Goal: Contribute content: Contribute content

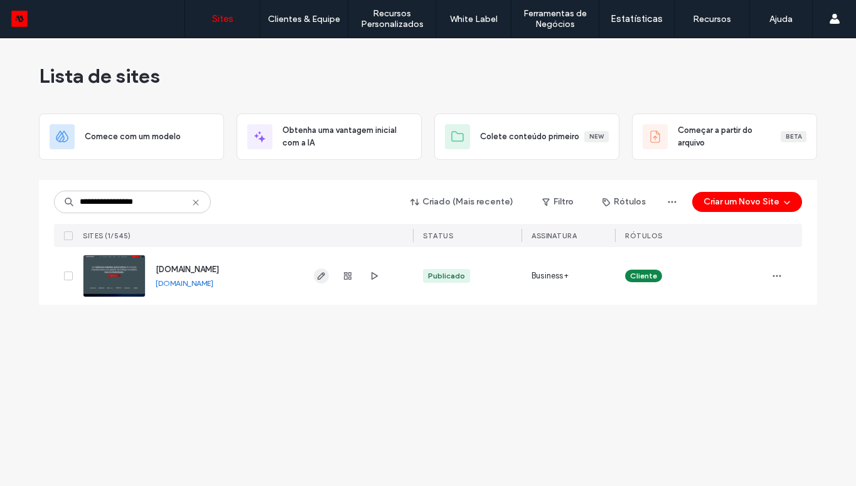
type input "**********"
click at [324, 277] on icon "button" at bounding box center [321, 276] width 10 height 10
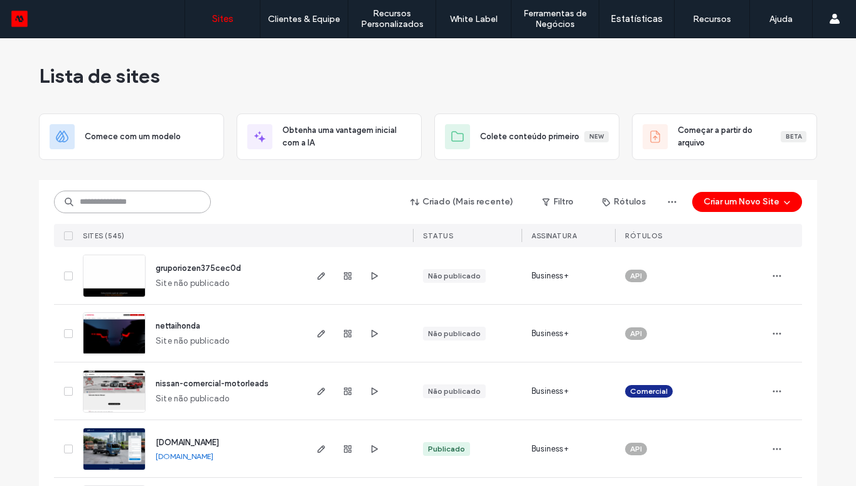
click at [175, 206] on input at bounding box center [132, 202] width 157 height 23
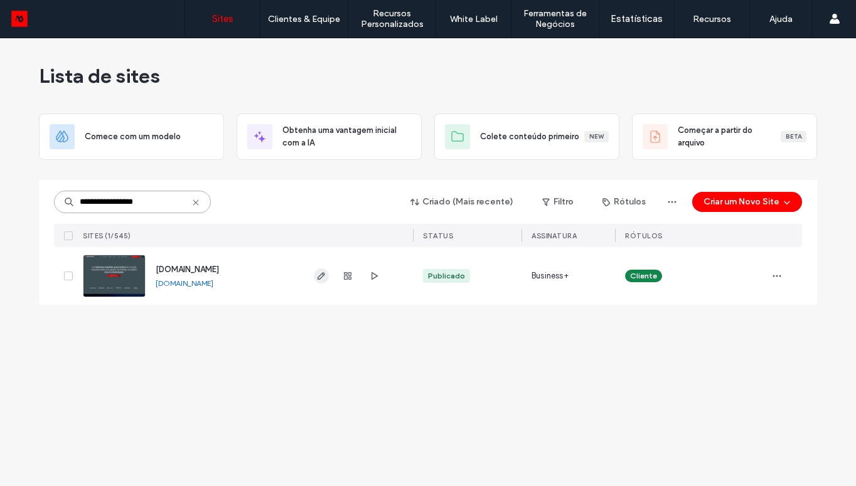
type input "**********"
click at [320, 273] on icon "button" at bounding box center [321, 276] width 10 height 10
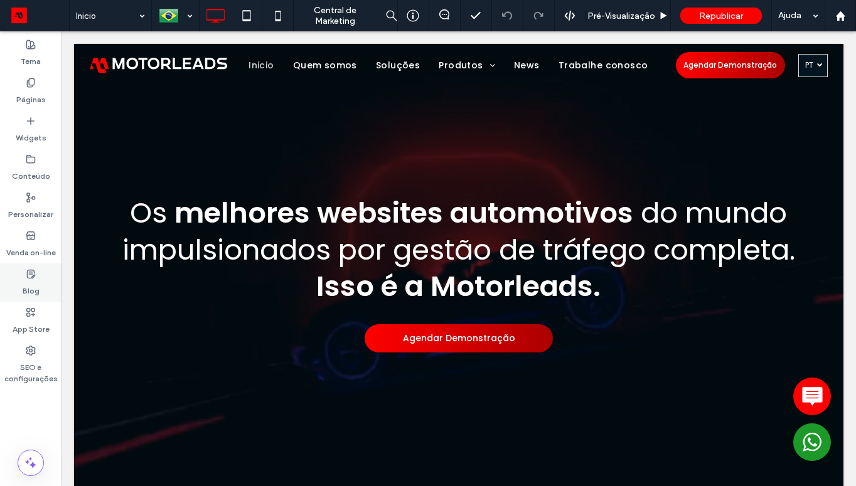
click at [36, 274] on div "Blog" at bounding box center [30, 282] width 61 height 38
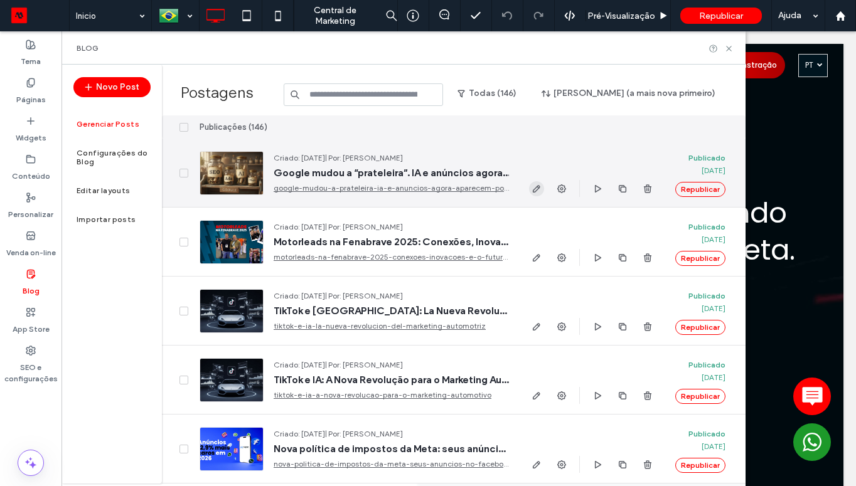
click at [534, 188] on use "button" at bounding box center [537, 189] width 8 height 8
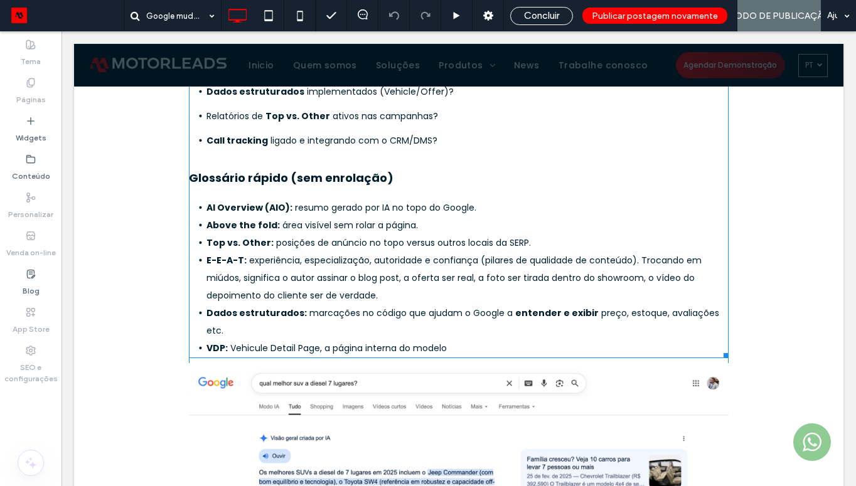
scroll to position [2453, 0]
click at [445, 342] on span "Vehicule Detail Page, a página interna do modelo" at bounding box center [338, 348] width 216 height 13
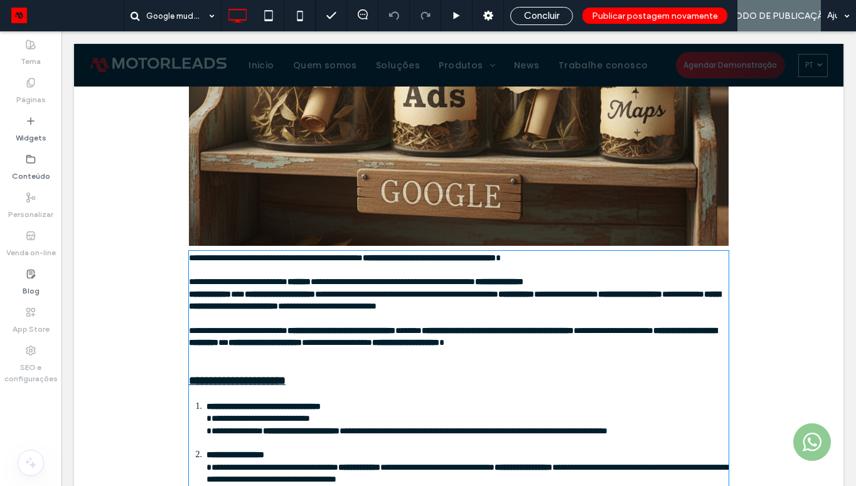
type input "*******"
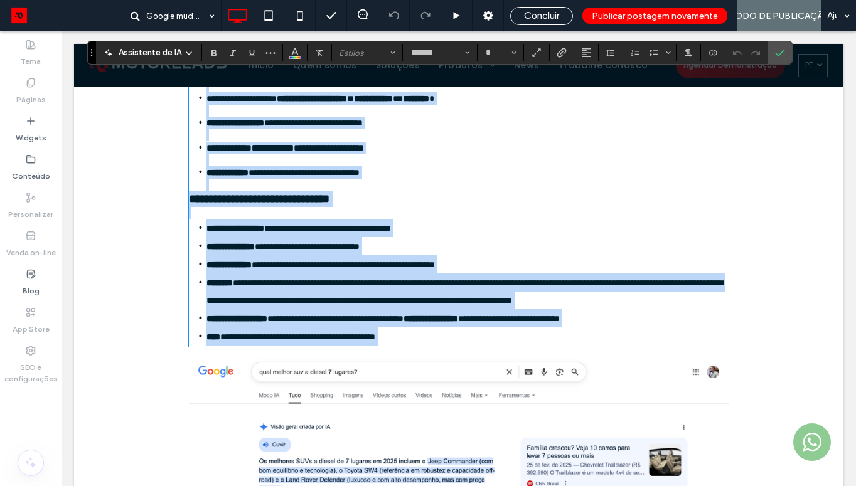
scroll to position [2464, 0]
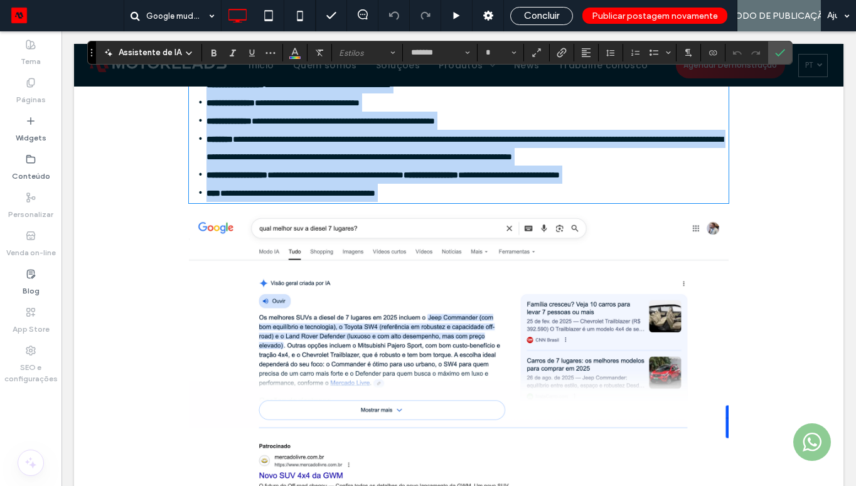
click at [375, 198] on span "**********" at bounding box center [297, 193] width 155 height 9
type input "**"
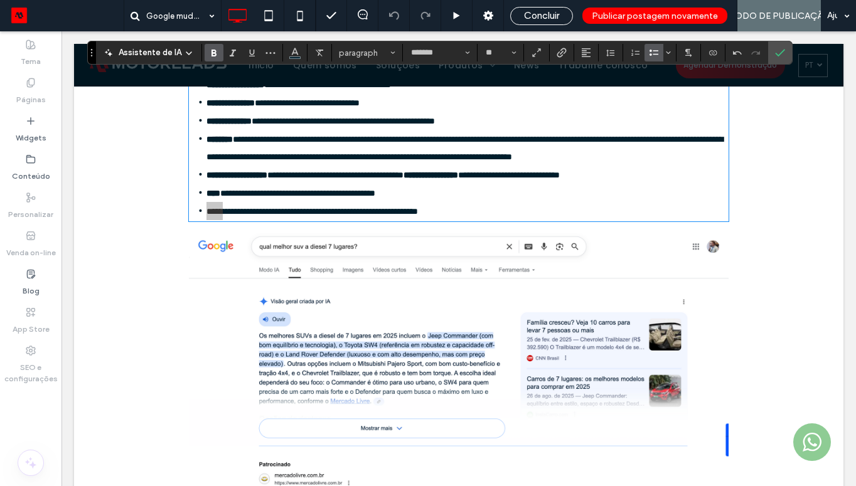
click at [212, 52] on icon "Negrito" at bounding box center [214, 53] width 10 height 10
click at [547, 14] on span "Concluir" at bounding box center [541, 15] width 35 height 11
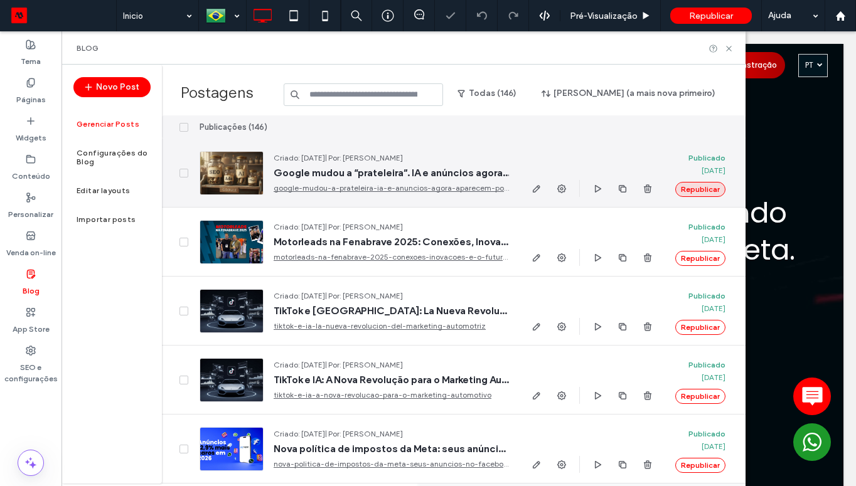
click at [702, 189] on button "Republicar" at bounding box center [700, 189] width 50 height 15
click at [532, 184] on icon "button" at bounding box center [536, 189] width 10 height 10
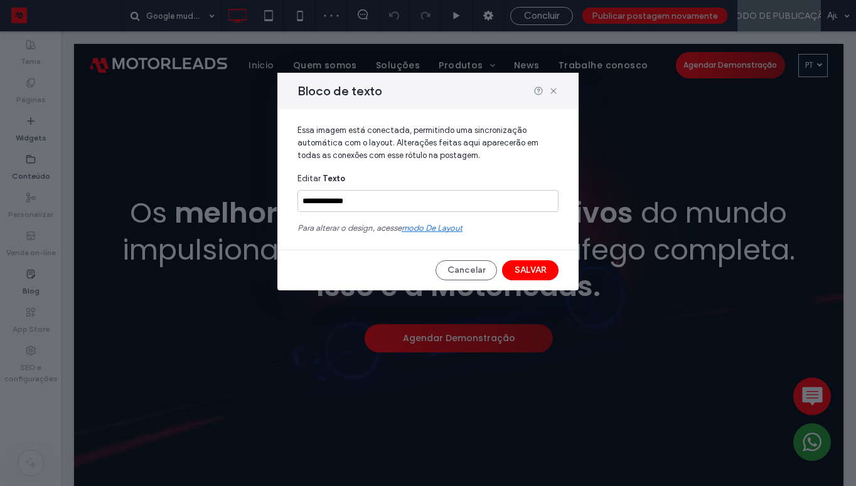
click at [440, 231] on span "modo de layout" at bounding box center [431, 227] width 61 height 9
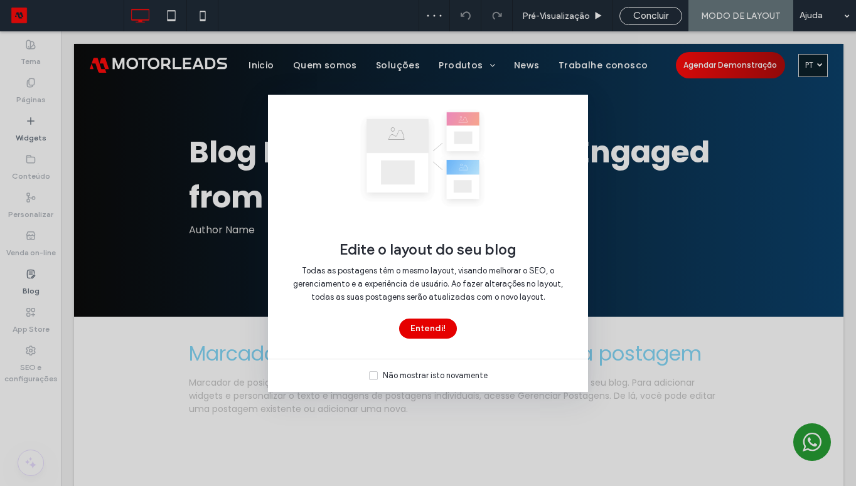
click at [432, 328] on button "Entendi!" at bounding box center [428, 329] width 58 height 20
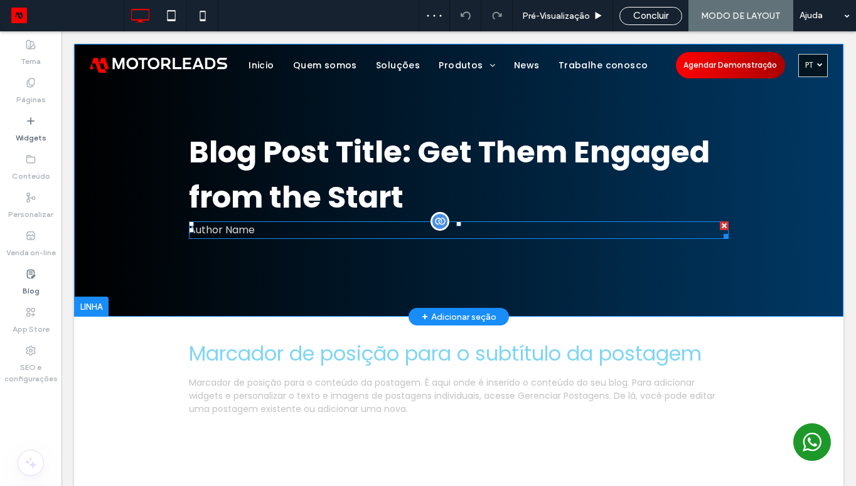
click at [236, 223] on div "Author Name" at bounding box center [458, 230] width 539 height 18
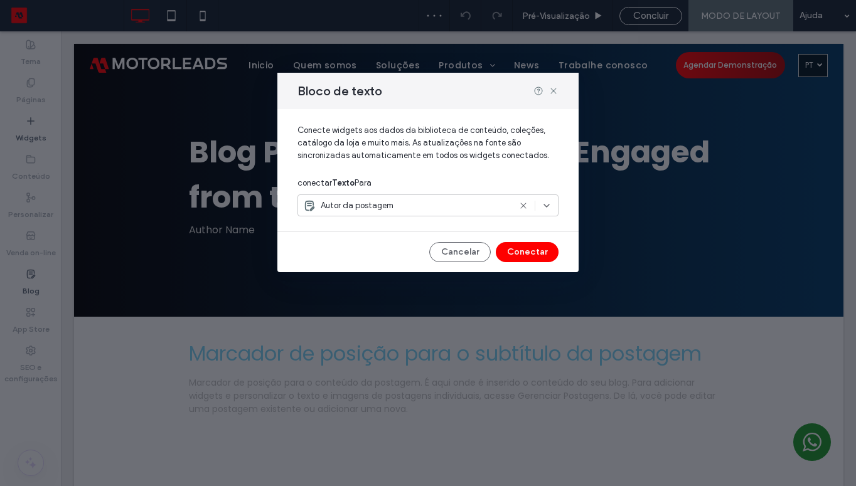
click at [383, 203] on span "Autor da postagem" at bounding box center [357, 205] width 73 height 13
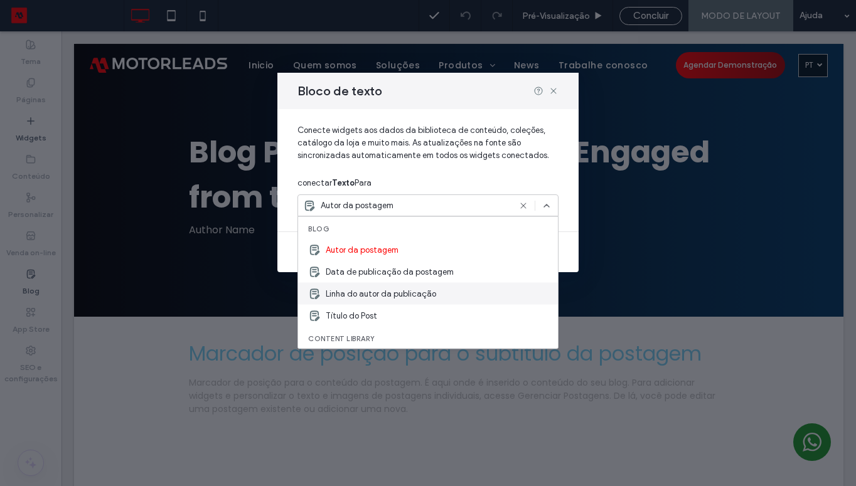
click at [427, 294] on span "Linha do autor da publicação" at bounding box center [381, 293] width 110 height 13
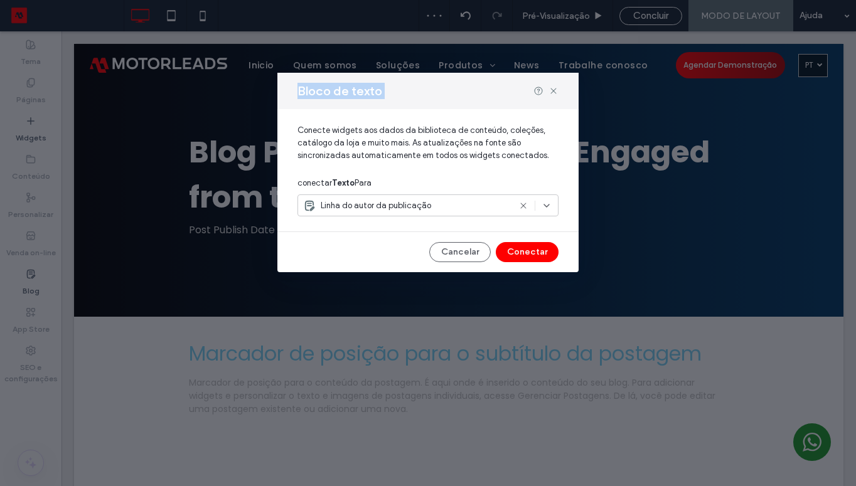
drag, startPoint x: 454, startPoint y: 80, endPoint x: 570, endPoint y: 100, distance: 118.4
click at [570, 100] on div "Bloco de texto" at bounding box center [427, 91] width 301 height 36
click at [529, 250] on button "Conectar" at bounding box center [527, 252] width 63 height 20
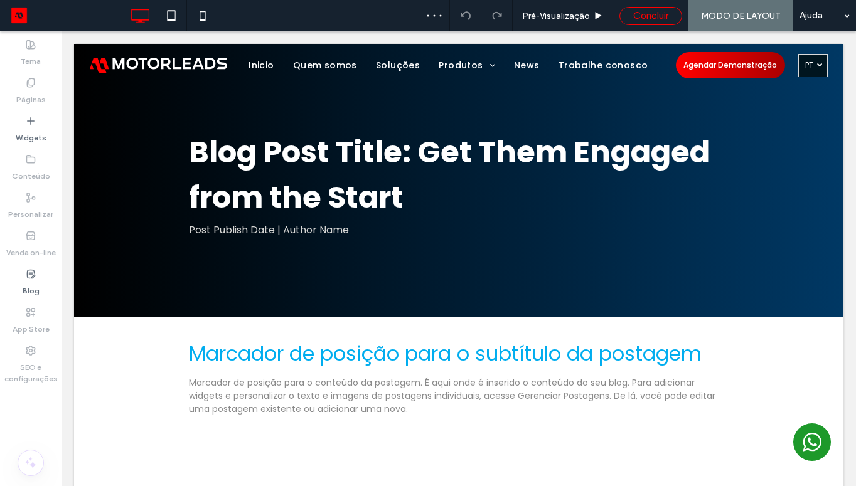
click at [652, 19] on span "Concluir" at bounding box center [650, 15] width 35 height 11
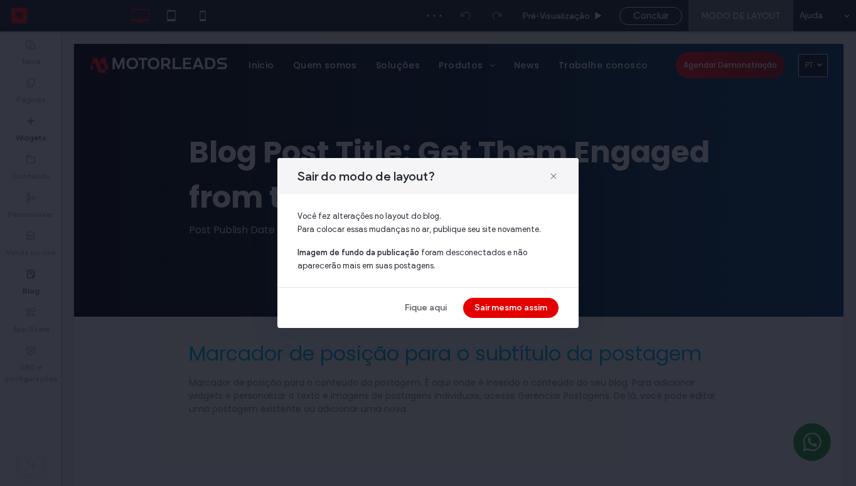
click at [497, 310] on button "Sair mesmo assim" at bounding box center [510, 308] width 95 height 20
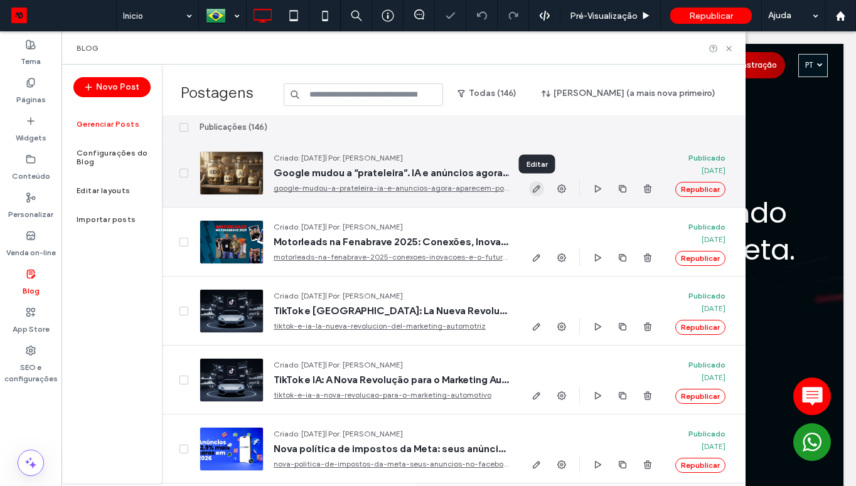
click at [539, 186] on use "button" at bounding box center [537, 189] width 8 height 8
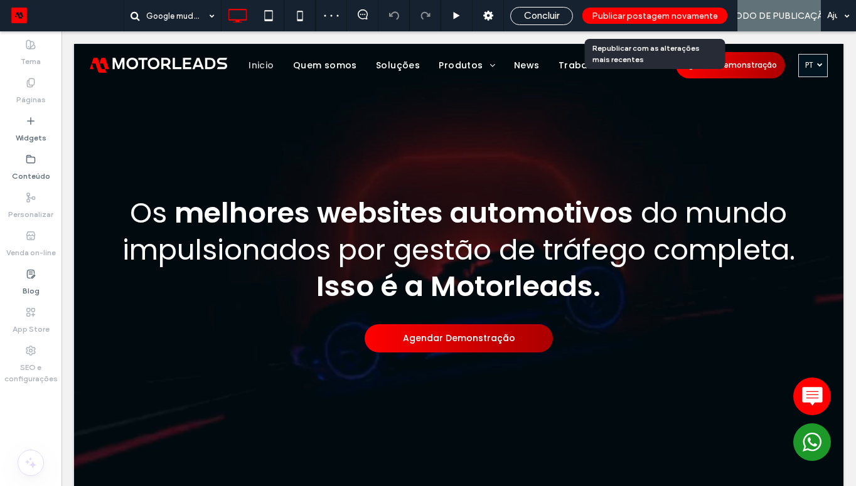
click at [625, 16] on span "Publicar postagem novamente" at bounding box center [655, 16] width 126 height 11
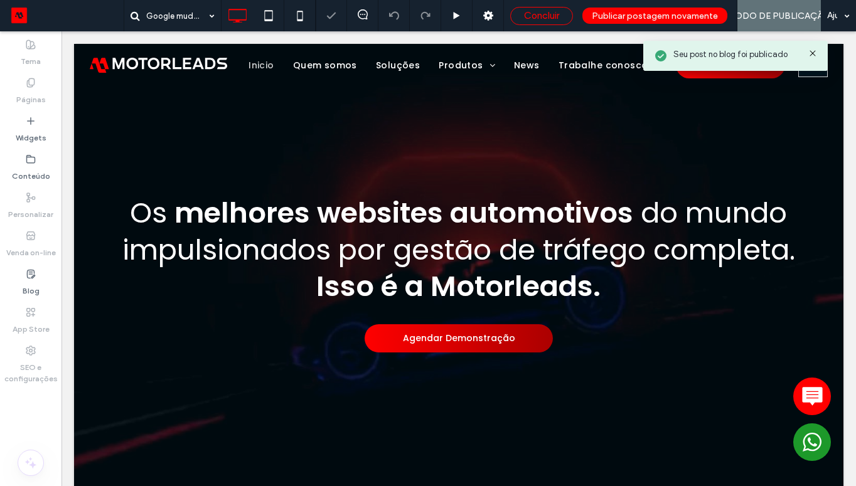
click at [546, 15] on span "Concluir" at bounding box center [541, 15] width 35 height 11
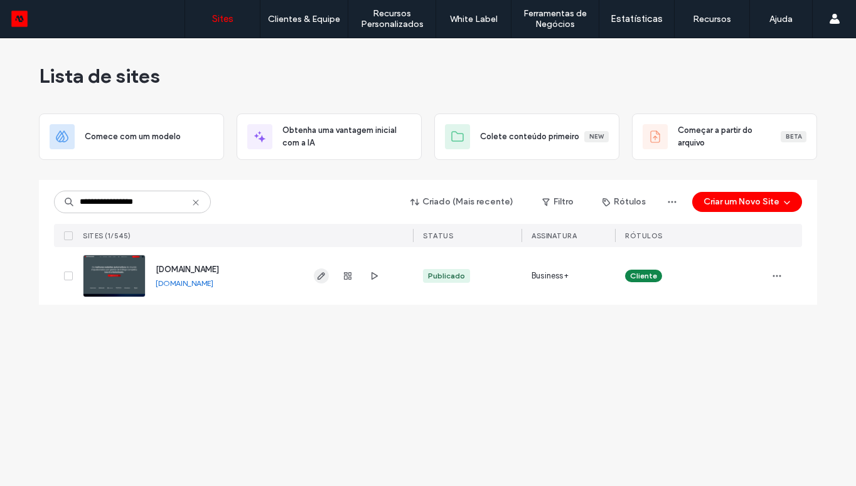
type input "**********"
click at [317, 277] on icon "button" at bounding box center [321, 276] width 10 height 10
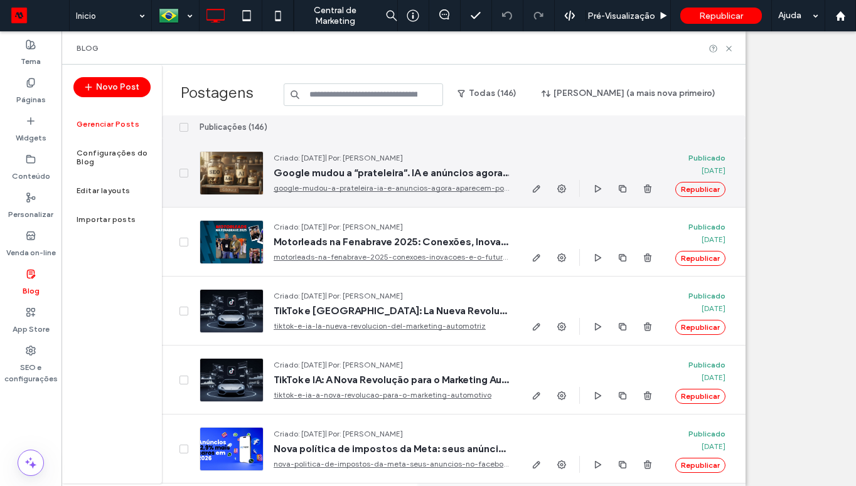
click at [536, 188] on icon "button" at bounding box center [536, 189] width 10 height 10
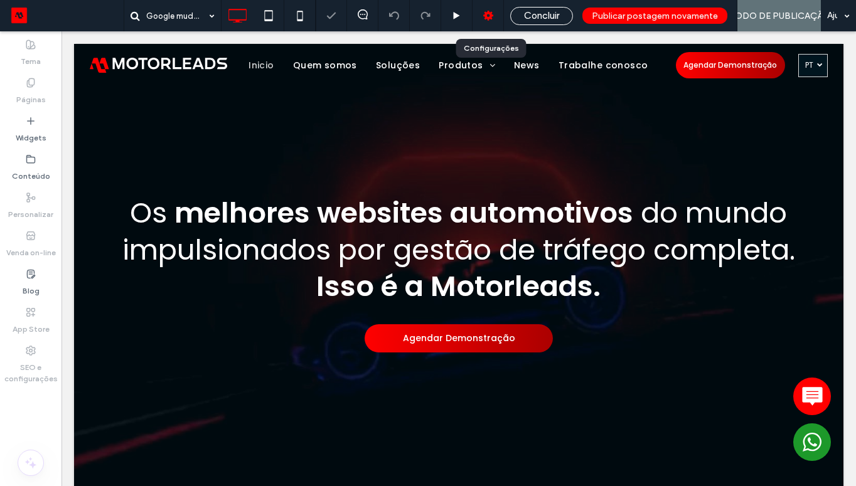
click at [490, 16] on icon at bounding box center [488, 15] width 13 height 13
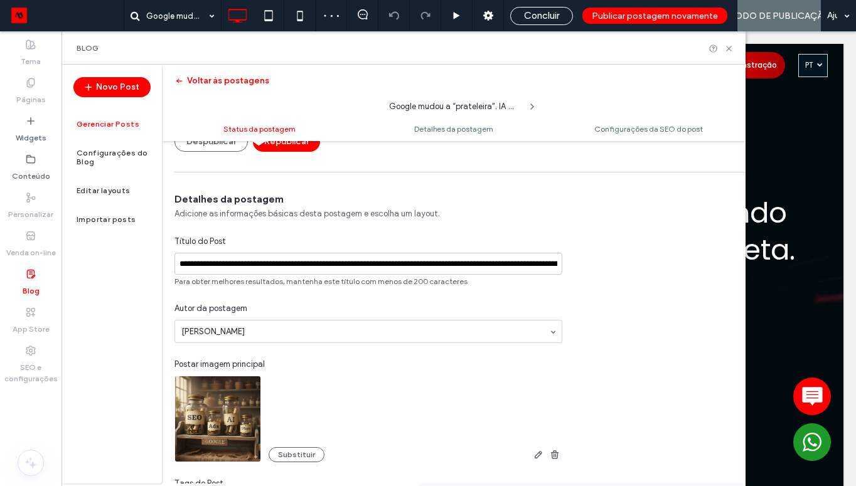
scroll to position [196, 0]
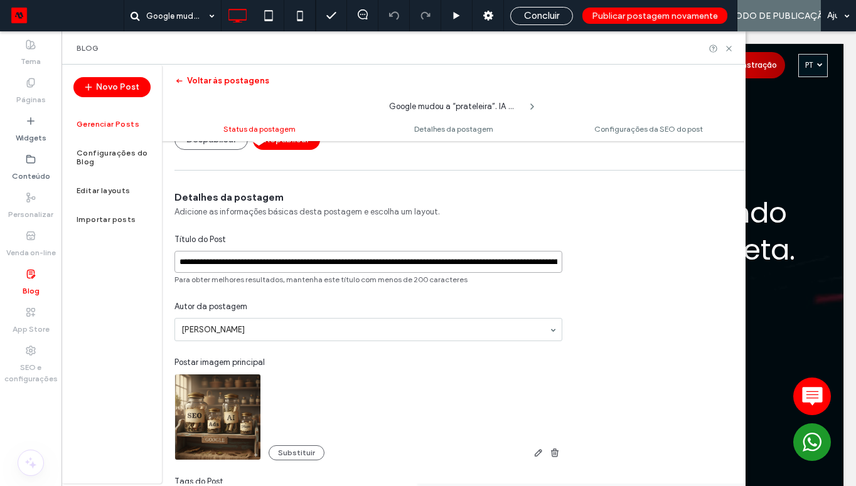
click at [354, 262] on input "**********" at bounding box center [368, 262] width 388 height 22
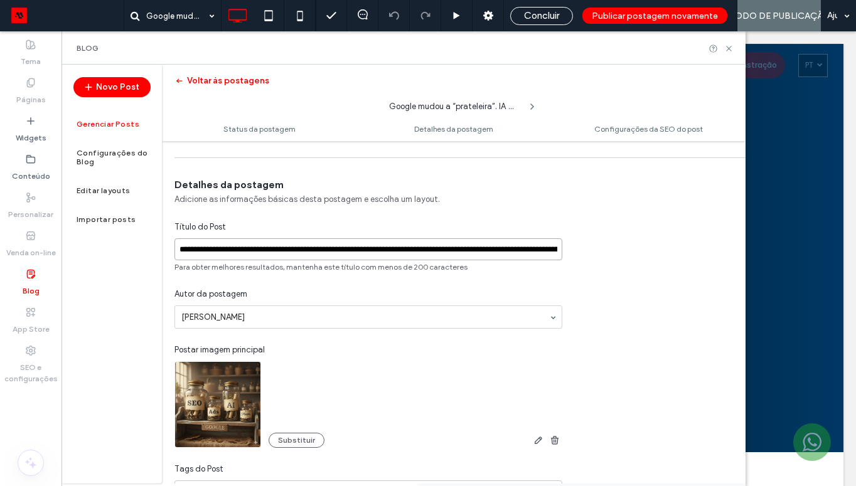
scroll to position [208, 0]
click at [405, 251] on input "**********" at bounding box center [368, 250] width 388 height 22
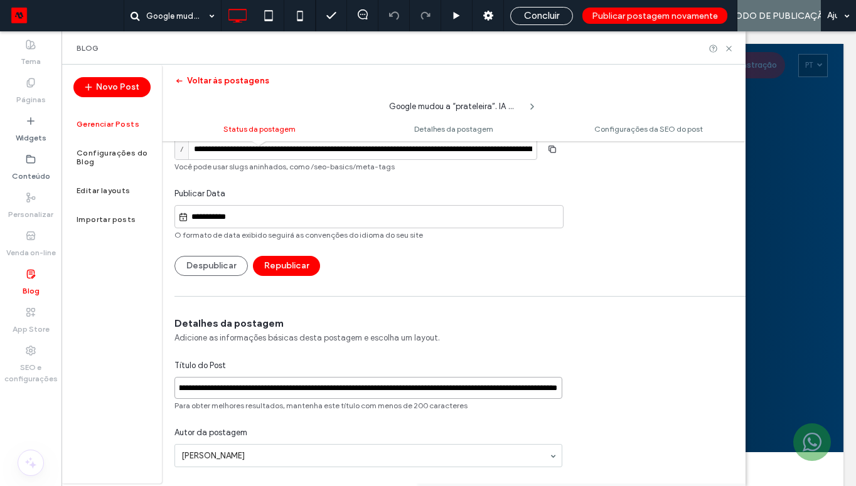
scroll to position [0, 0]
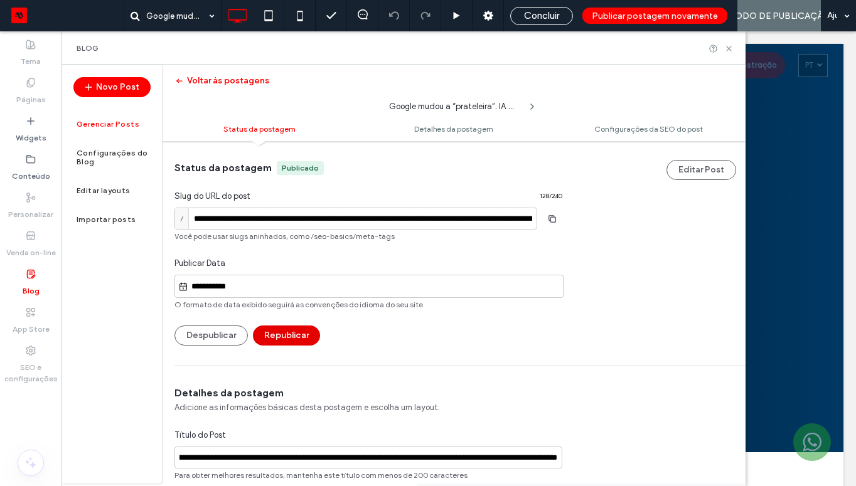
click at [290, 337] on button "Republicar" at bounding box center [286, 336] width 67 height 20
type input "**********"
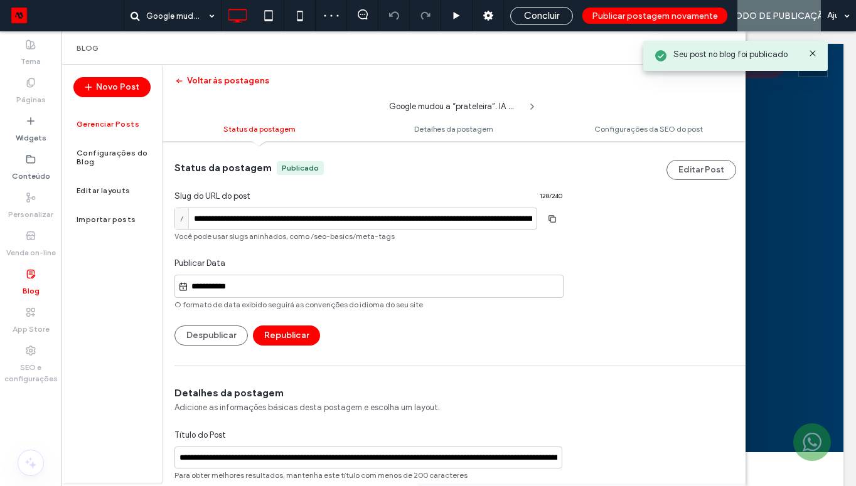
click at [726, 45] on div "Seu post no blog foi publicado" at bounding box center [735, 56] width 184 height 30
click at [811, 56] on icon at bounding box center [812, 53] width 10 height 10
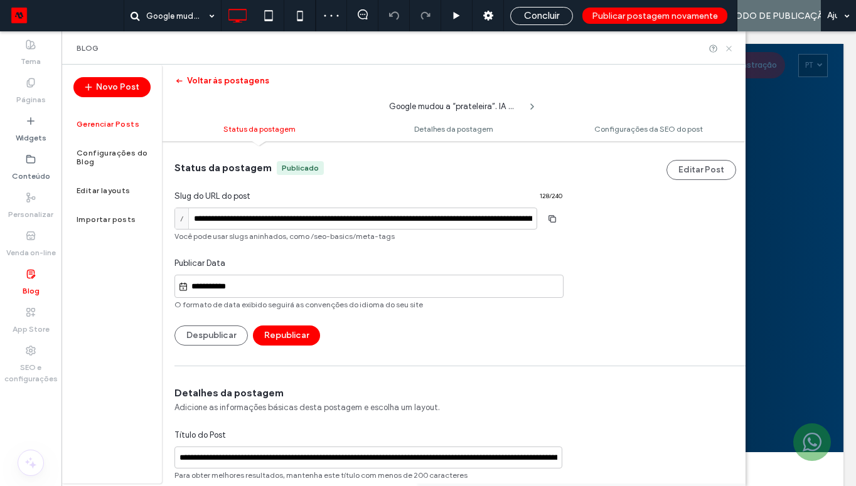
click at [731, 46] on icon at bounding box center [728, 48] width 9 height 9
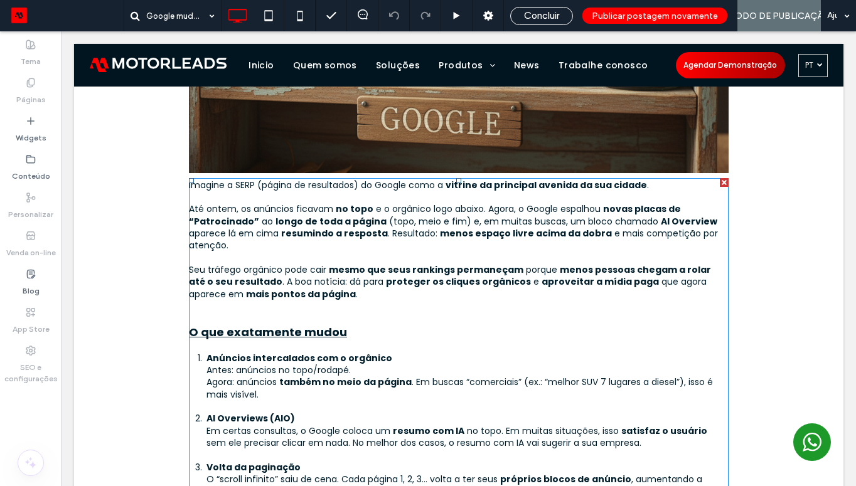
scroll to position [757, 0]
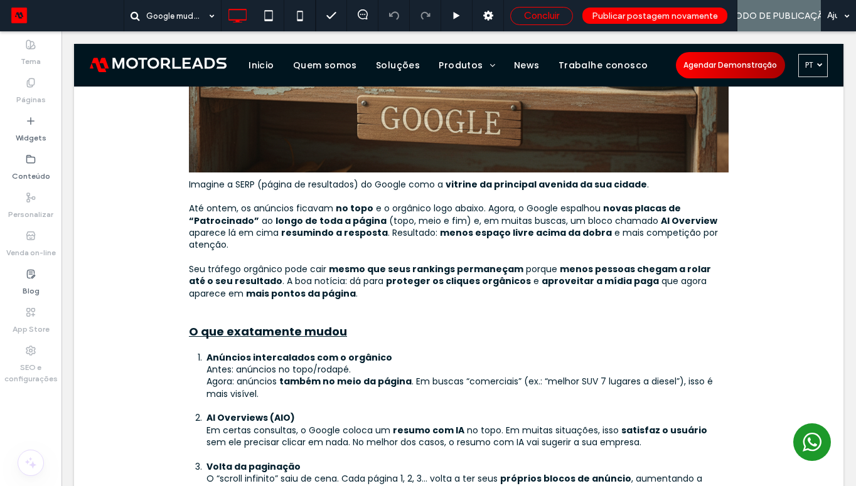
click at [554, 14] on span "Concluir" at bounding box center [541, 15] width 35 height 11
